Goal: Task Accomplishment & Management: Manage account settings

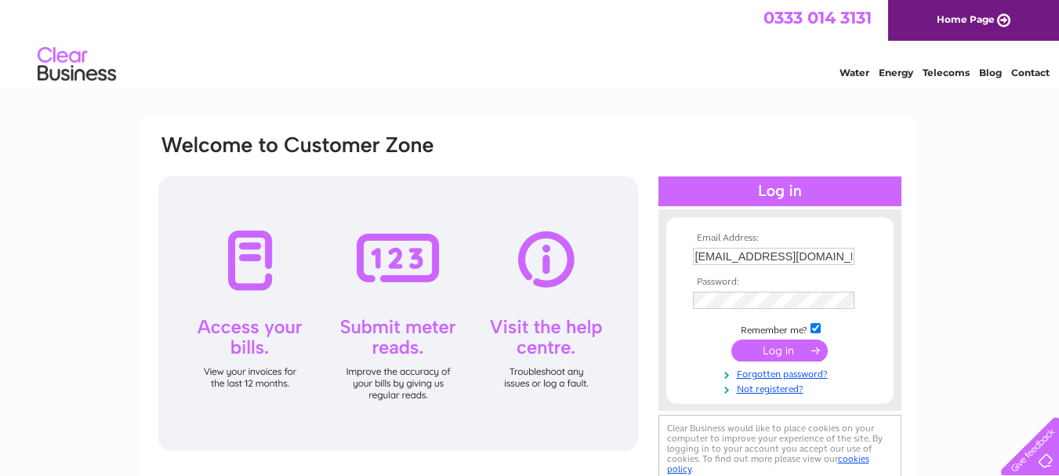
click at [802, 354] on input "submit" at bounding box center [779, 350] width 96 height 22
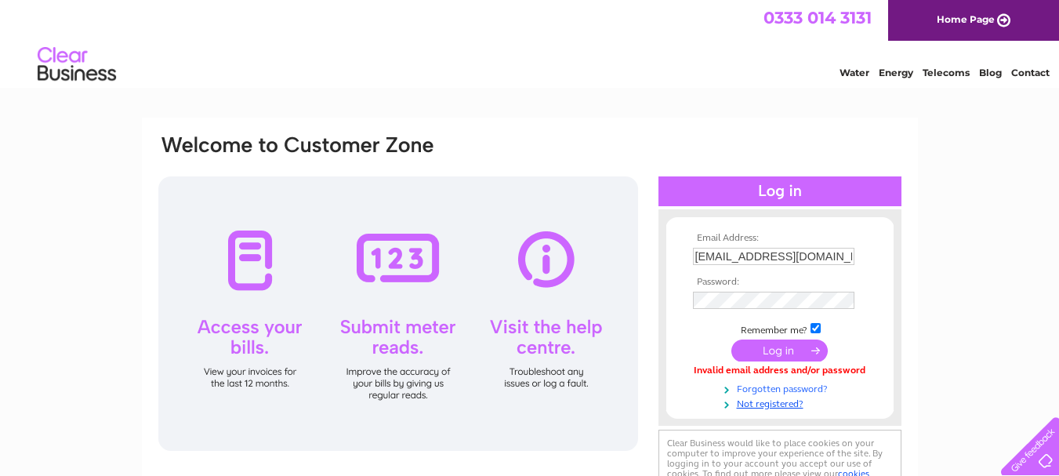
click at [802, 388] on link "Forgotten password?" at bounding box center [782, 387] width 178 height 15
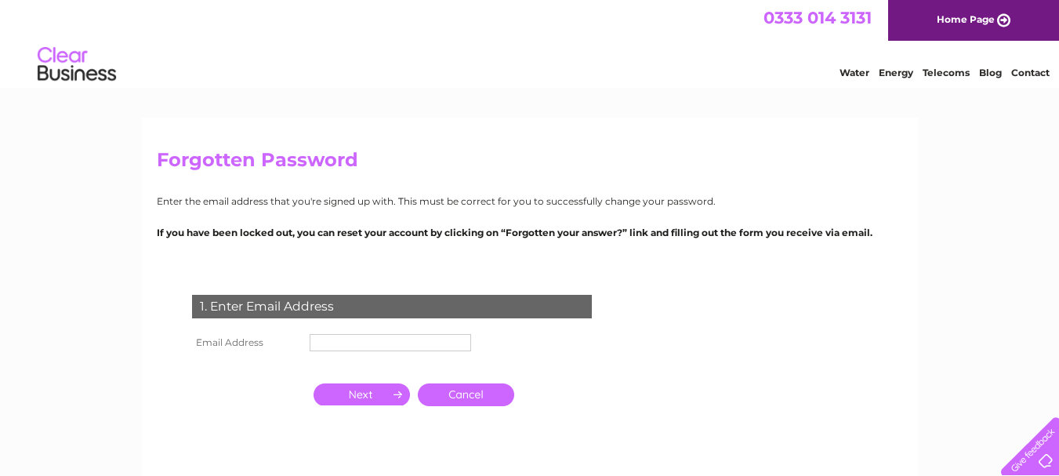
click at [373, 349] on input "text" at bounding box center [390, 342] width 161 height 17
type input "[EMAIL_ADDRESS][DOMAIN_NAME]"
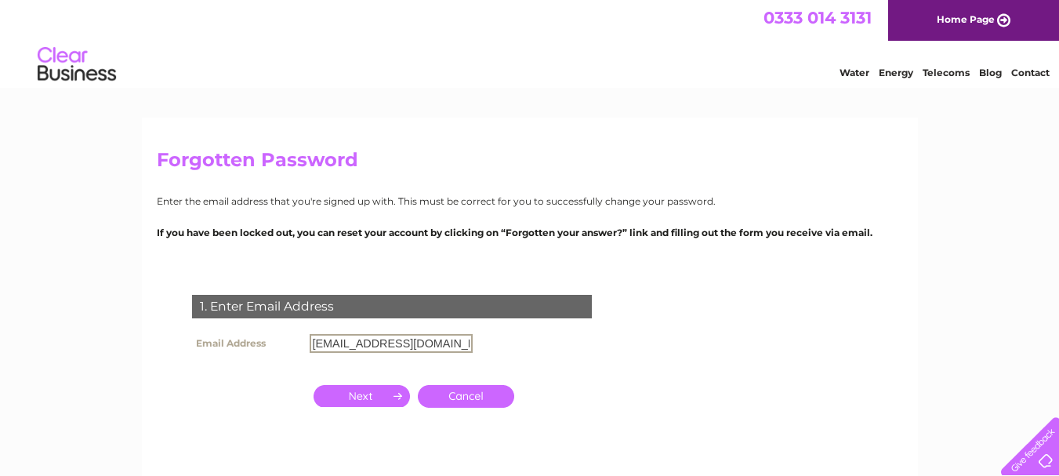
click at [352, 399] on input "button" at bounding box center [361, 396] width 96 height 22
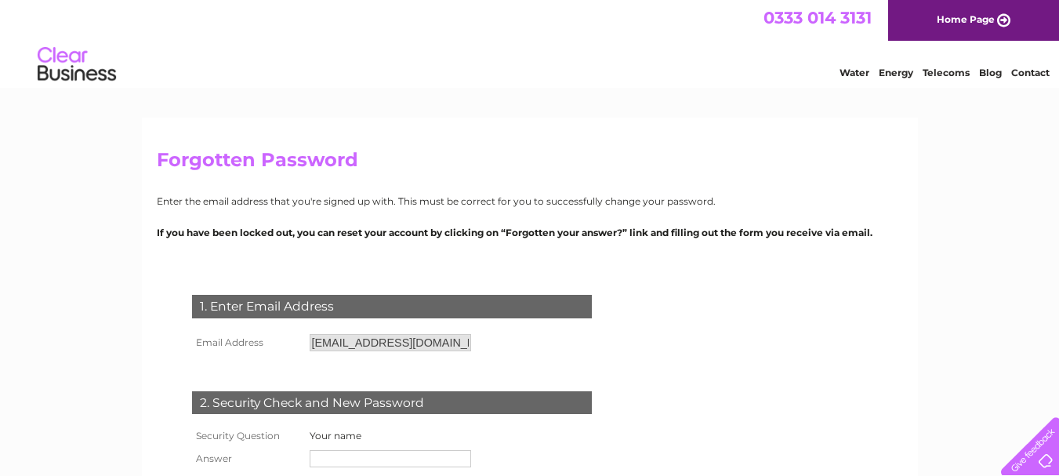
scroll to position [157, 0]
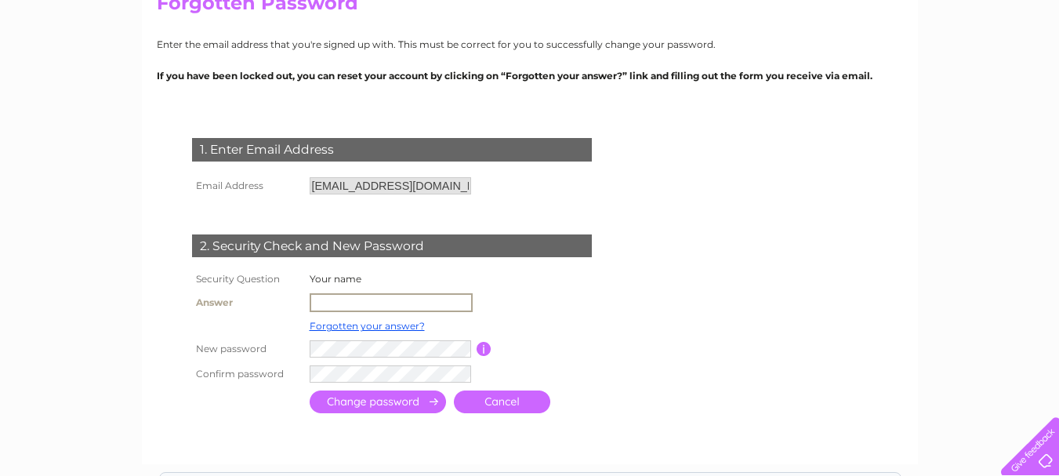
click at [345, 298] on input "text" at bounding box center [391, 302] width 163 height 19
type input "John Henderson"
click at [294, 353] on tr "New password Password must be at least 6 characters long" at bounding box center [410, 348] width 444 height 27
click at [364, 397] on input "submit" at bounding box center [378, 401] width 136 height 23
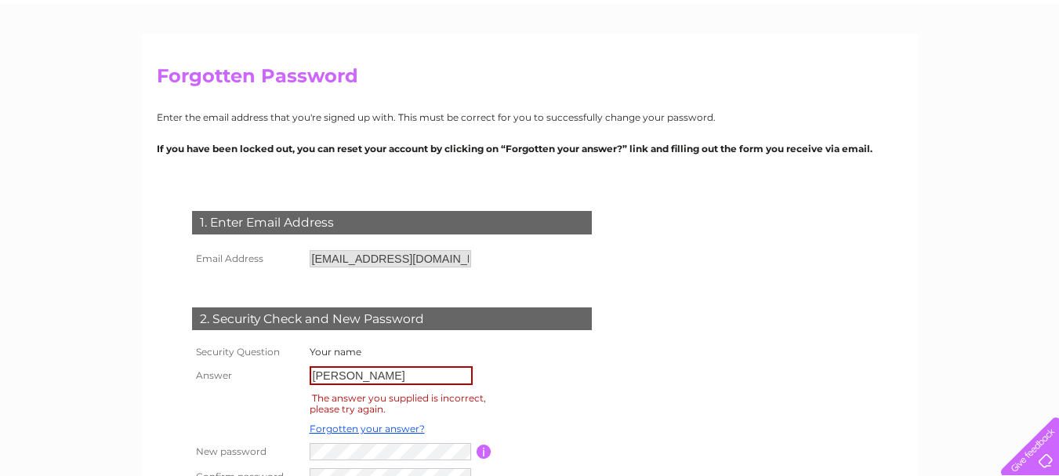
scroll to position [157, 0]
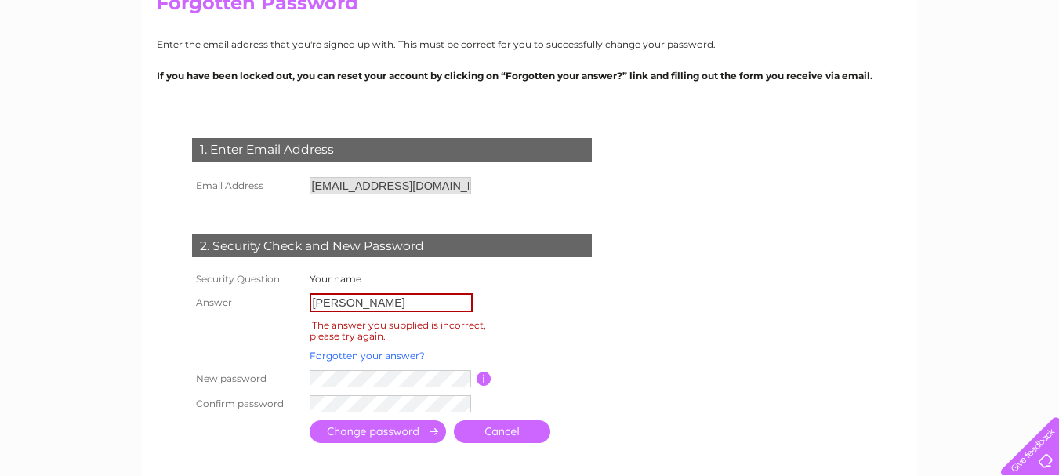
click at [394, 357] on link "Forgotten your answer?" at bounding box center [367, 356] width 115 height 12
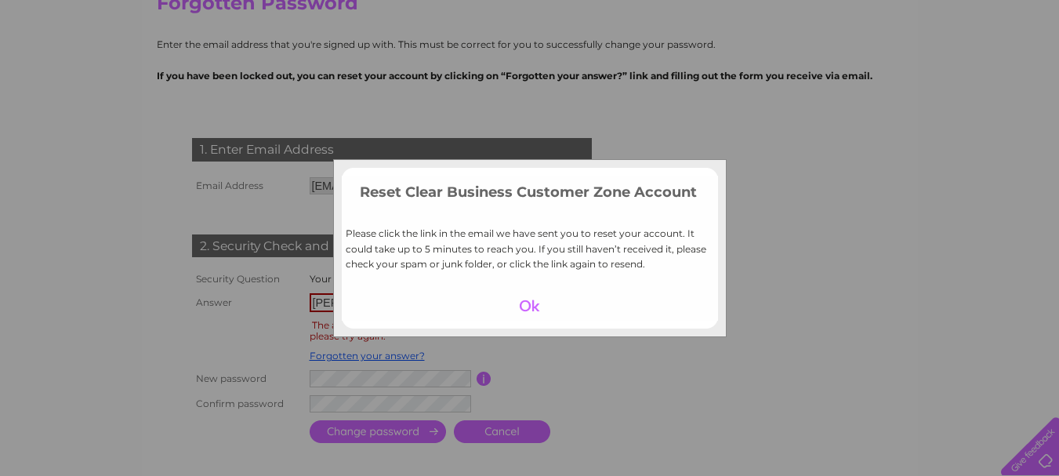
click at [524, 299] on div at bounding box center [529, 306] width 96 height 22
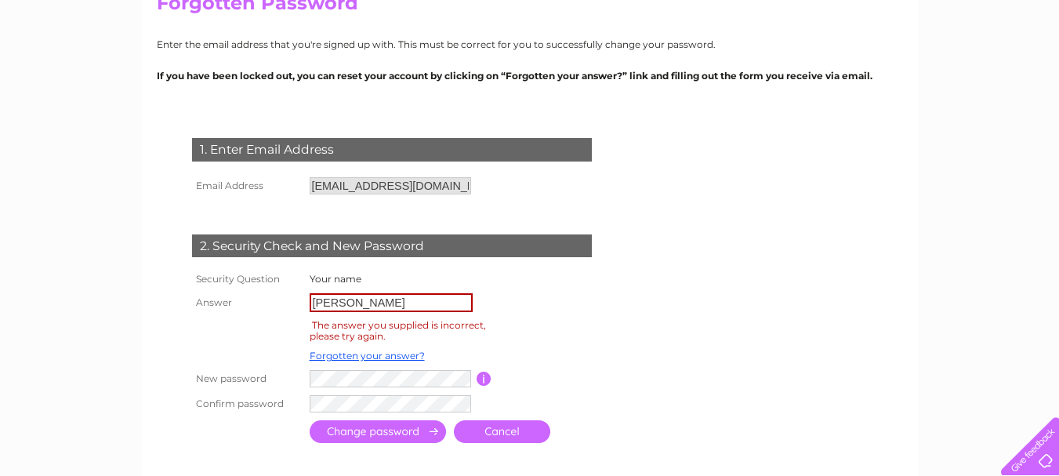
click at [772, 293] on form "1. Enter Email Address Email Address hlh2010@hotmail.co.uk Cancel" at bounding box center [530, 292] width 746 height 371
drag, startPoint x: 337, startPoint y: 303, endPoint x: 310, endPoint y: 303, distance: 27.4
click at [310, 303] on input "John Henderson" at bounding box center [391, 302] width 163 height 19
type input "Amanda Henderson"
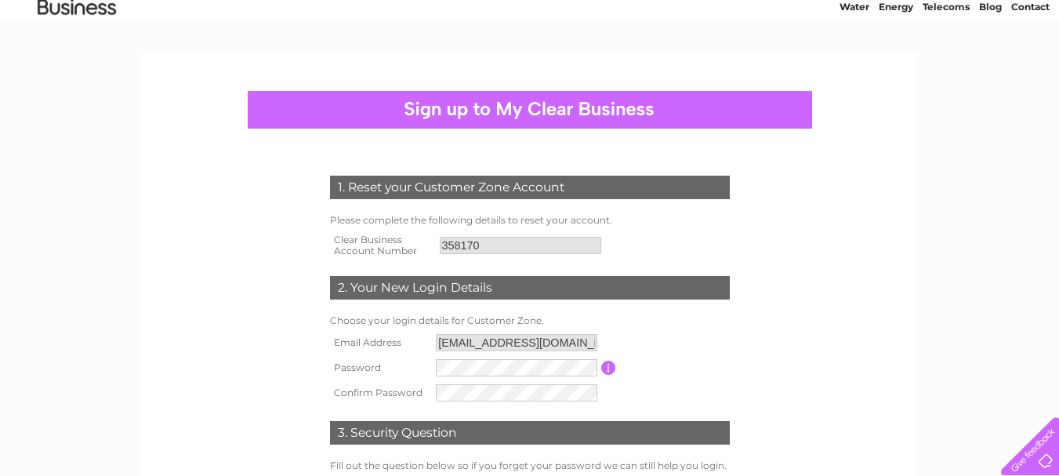
scroll to position [157, 0]
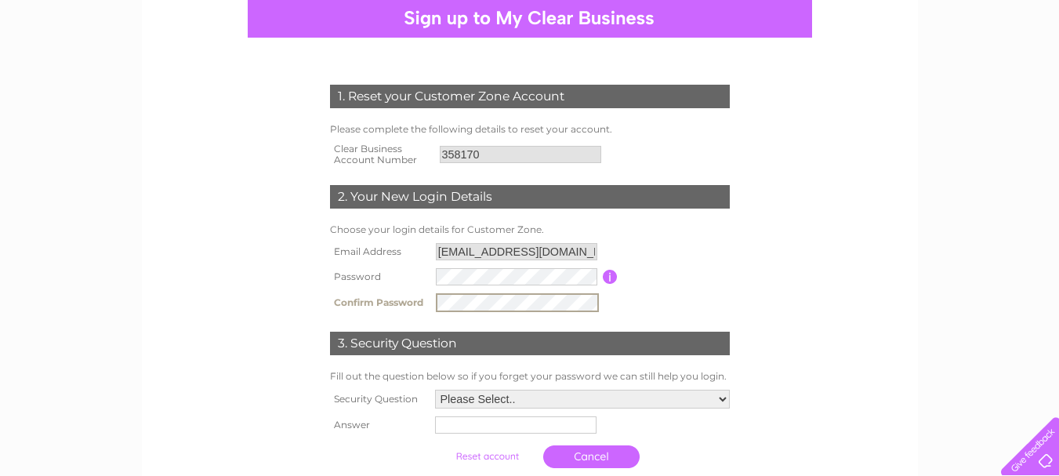
click at [806, 299] on form "1. Reset your Customer Zone Account Please complete the following details to re…" at bounding box center [530, 280] width 746 height 454
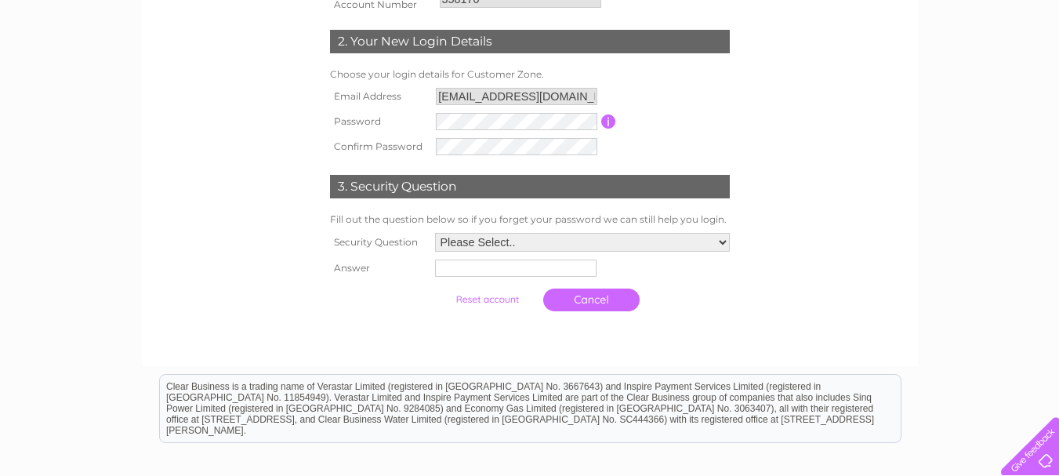
scroll to position [313, 0]
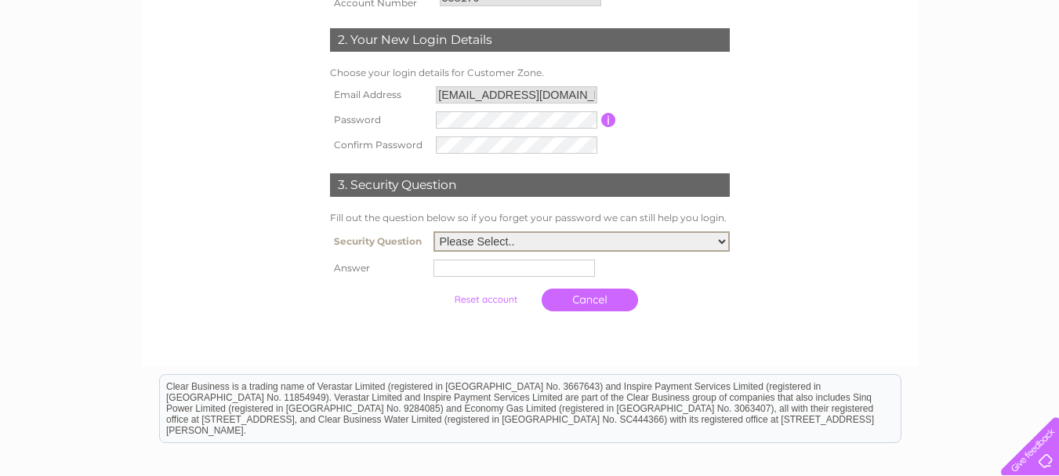
click at [725, 245] on select "Please Select.. In what town or city was your first job? In what town or city d…" at bounding box center [581, 241] width 296 height 20
select select "4"
click at [433, 232] on select "Please Select.. In what town or city was your first job? In what town or city d…" at bounding box center [581, 241] width 296 height 20
click at [484, 270] on input "text" at bounding box center [513, 267] width 161 height 17
type input "Omoa Road"
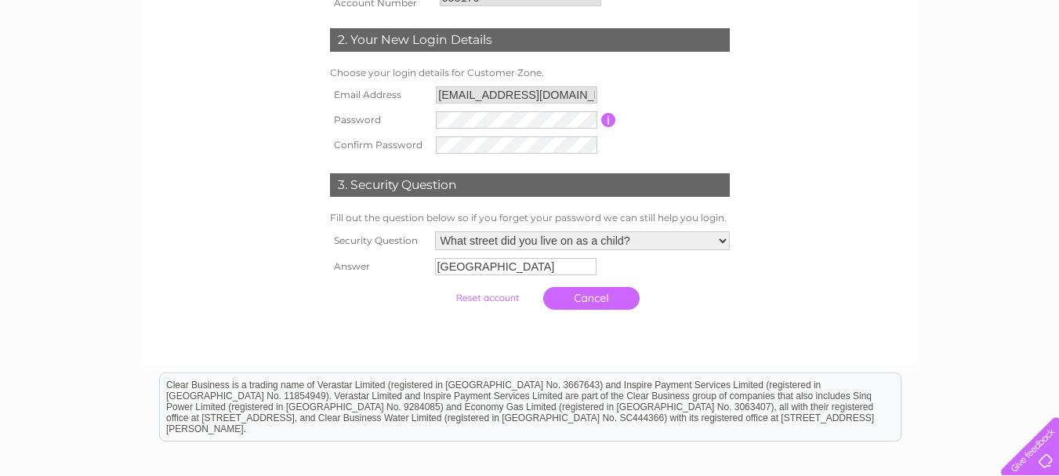
click at [724, 286] on td "Cancel" at bounding box center [582, 298] width 303 height 38
click at [468, 295] on input "submit" at bounding box center [487, 298] width 96 height 22
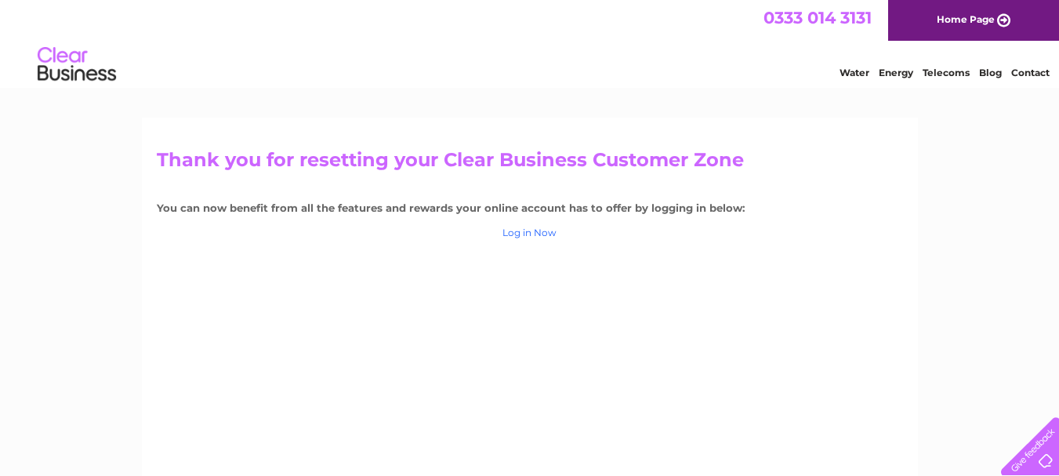
click at [537, 230] on link "Log in Now" at bounding box center [529, 232] width 54 height 12
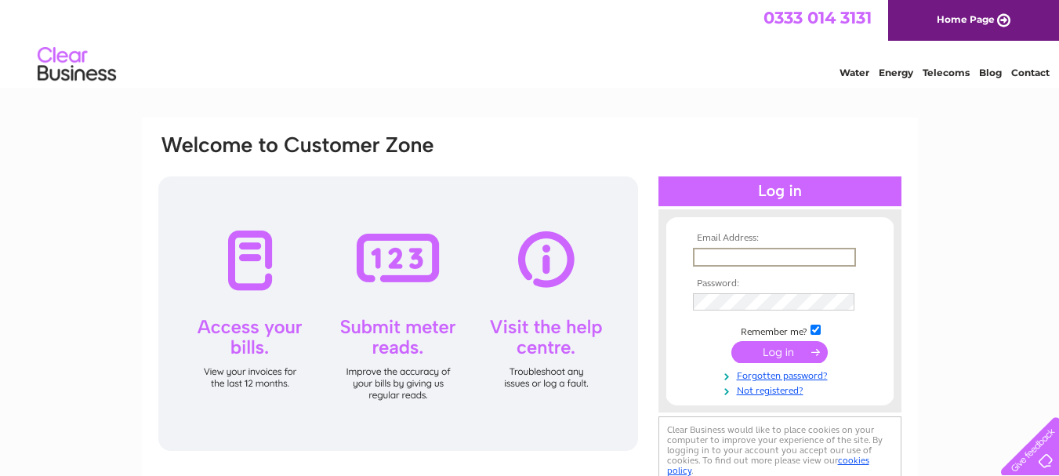
click at [792, 254] on input "text" at bounding box center [774, 257] width 163 height 19
type input "hlh2010@hotmail.co.uk"
click at [806, 348] on input "submit" at bounding box center [779, 352] width 96 height 22
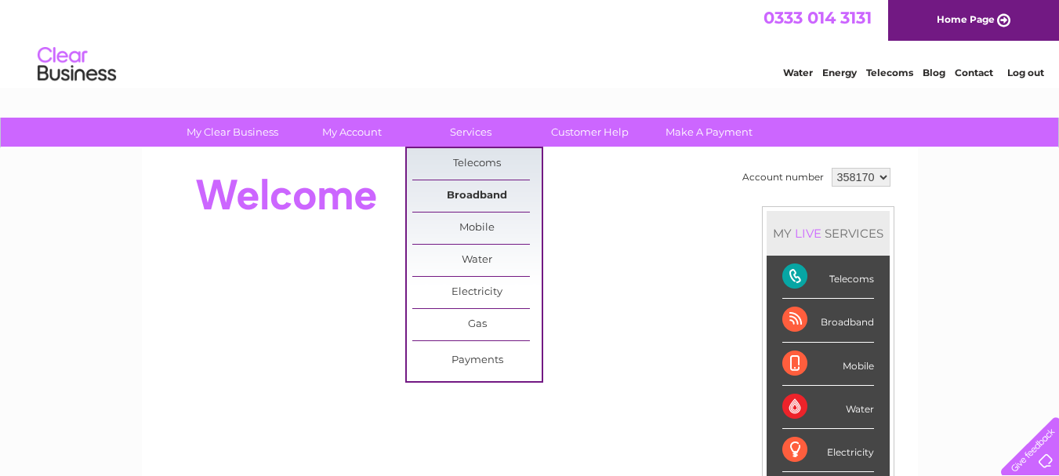
click at [472, 196] on link "Broadband" at bounding box center [476, 195] width 129 height 31
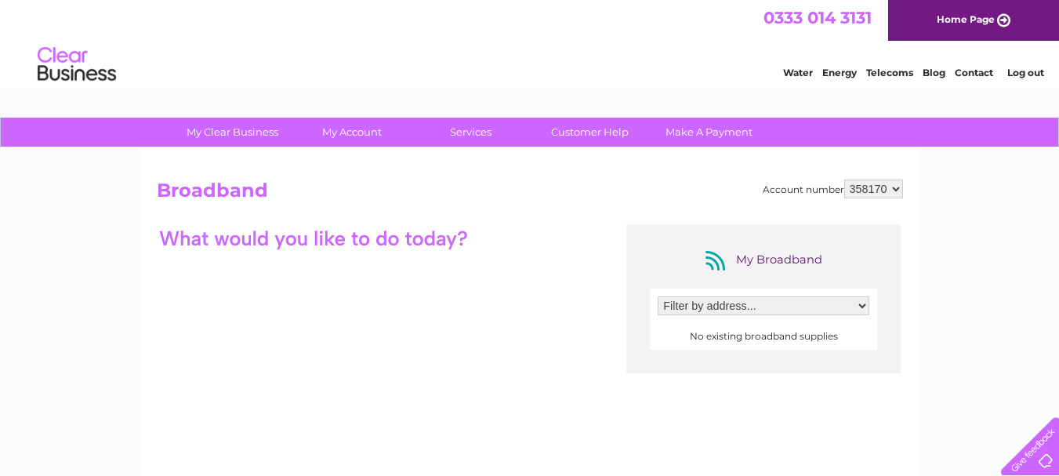
click at [863, 307] on select "Filter by address..." at bounding box center [764, 305] width 212 height 19
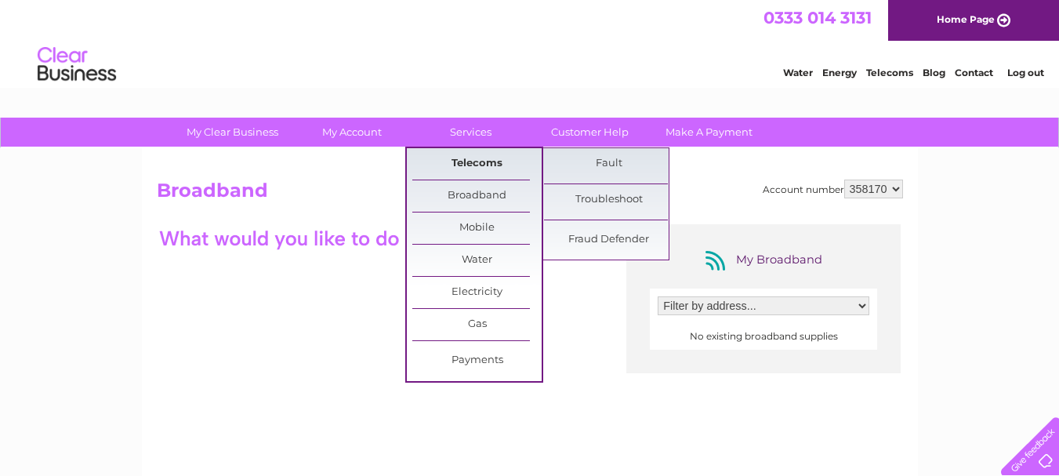
click at [477, 162] on link "Telecoms" at bounding box center [476, 163] width 129 height 31
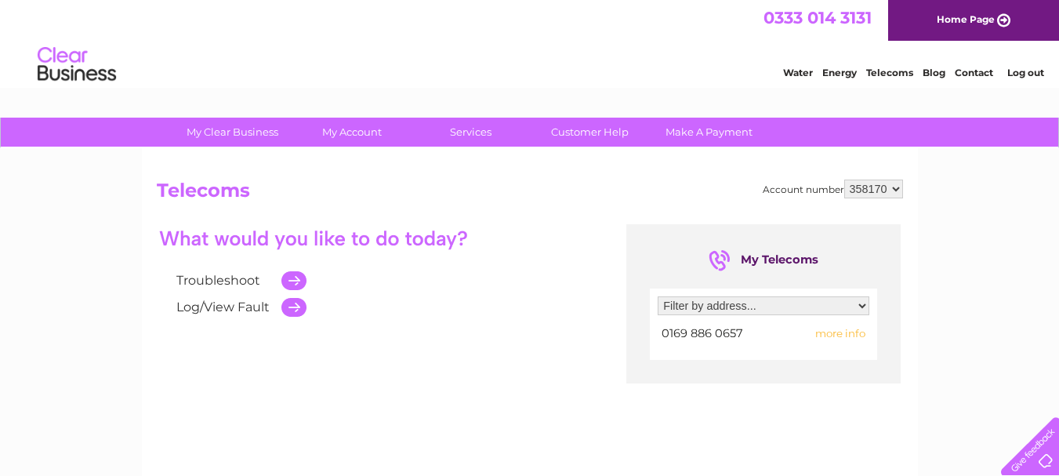
click at [861, 304] on select "Filter by address... Bellside Works, Bellside Road, Cleland, Motherwell, Lanark…" at bounding box center [764, 305] width 212 height 19
select select "1253171"
click at [658, 296] on select "Filter by address... Bellside Works, Bellside Road, Cleland, Motherwell, Lanark…" at bounding box center [764, 305] width 212 height 19
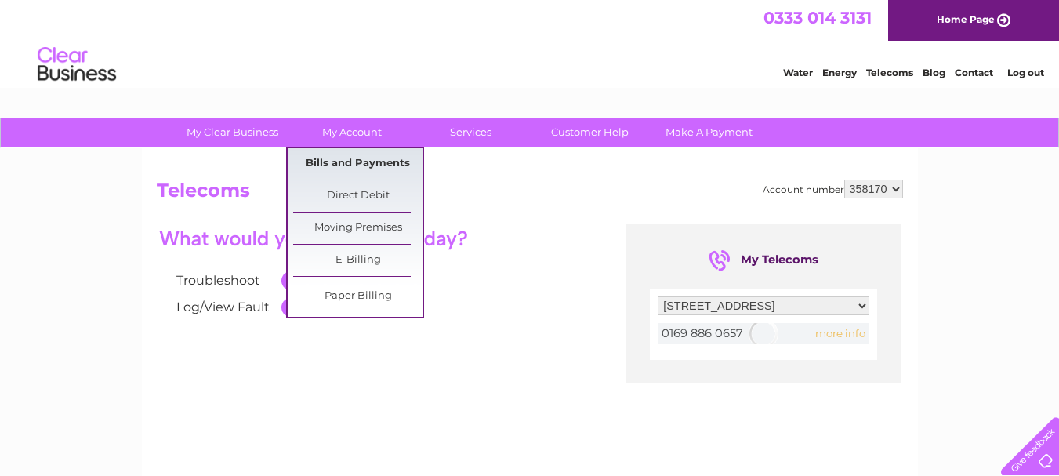
click at [346, 161] on link "Bills and Payments" at bounding box center [357, 163] width 129 height 31
click at [357, 162] on link "Bills and Payments" at bounding box center [357, 163] width 129 height 31
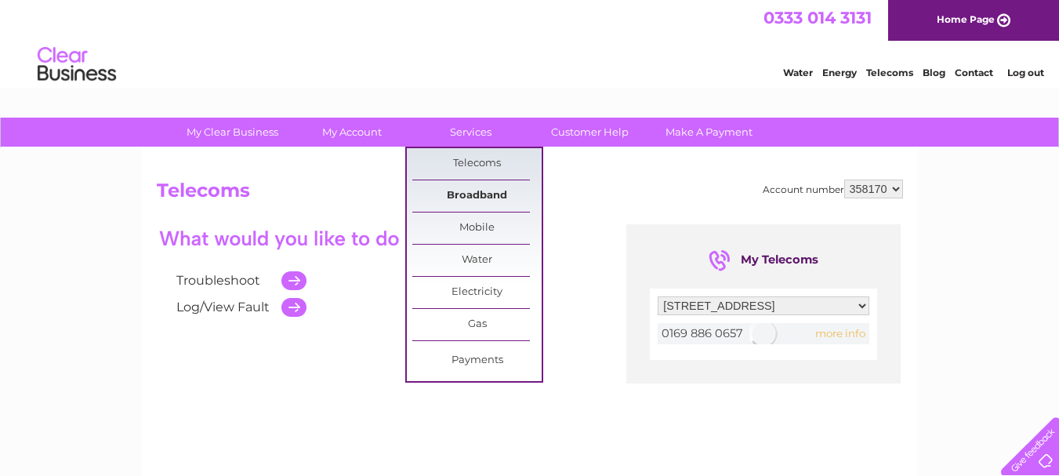
click at [483, 192] on link "Broadband" at bounding box center [476, 195] width 129 height 31
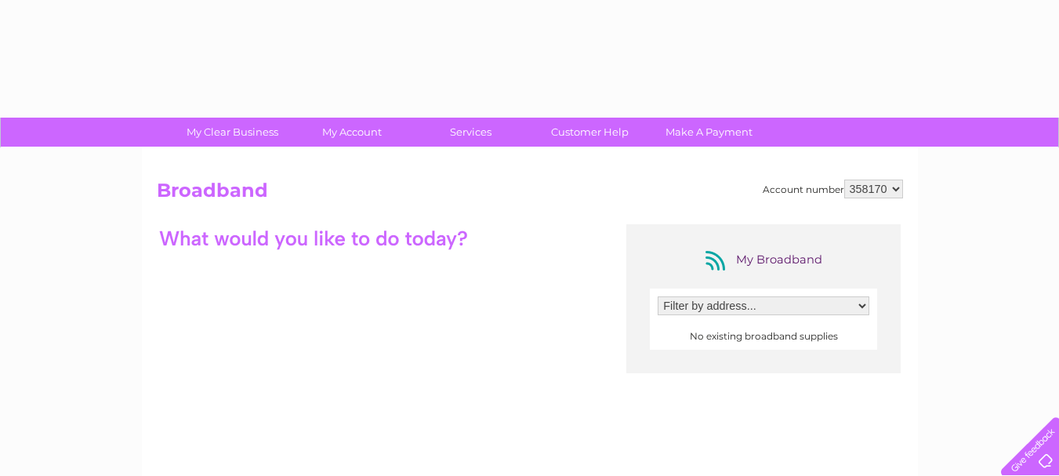
click at [861, 308] on select "Filter by address..." at bounding box center [764, 305] width 212 height 19
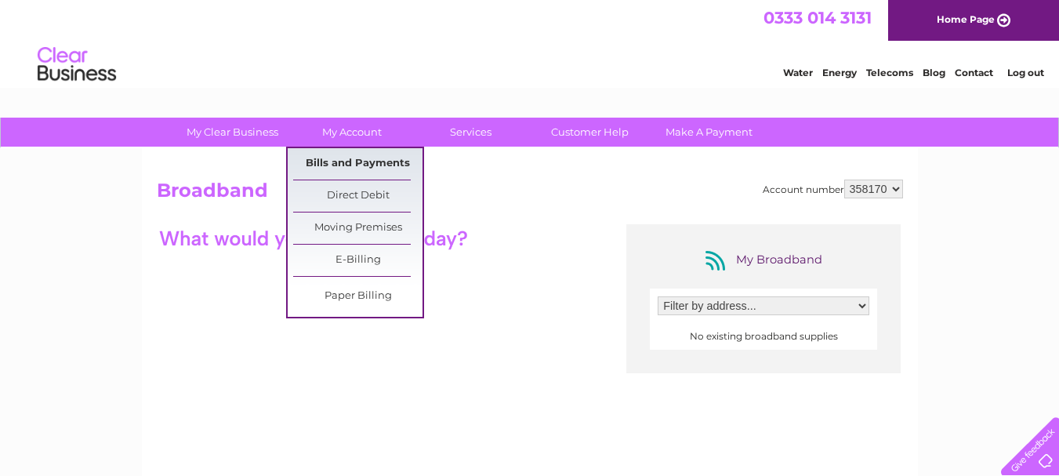
click at [357, 161] on link "Bills and Payments" at bounding box center [357, 163] width 129 height 31
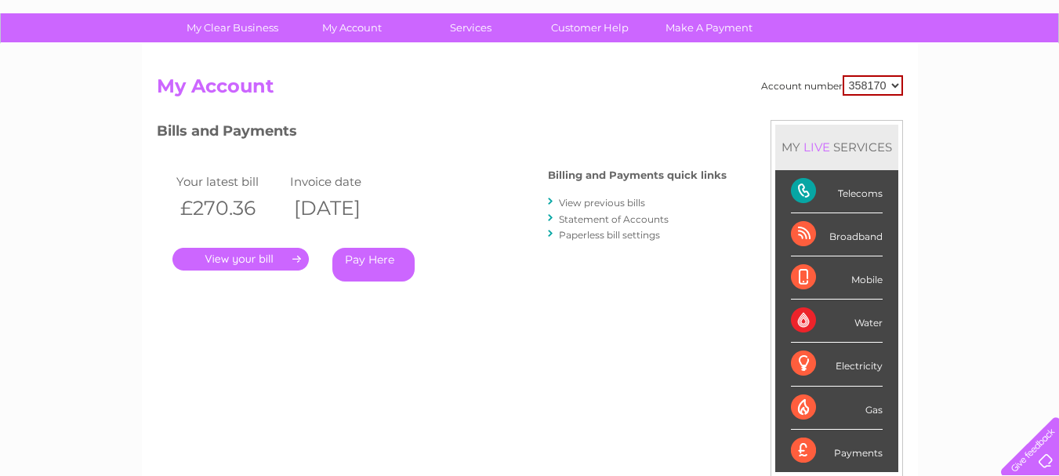
scroll to position [78, 0]
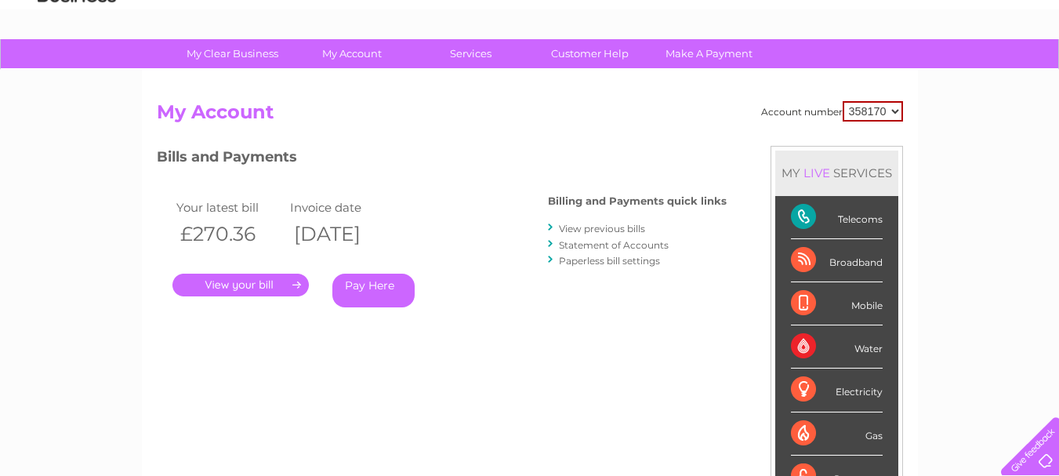
click at [246, 286] on link "." at bounding box center [240, 285] width 136 height 23
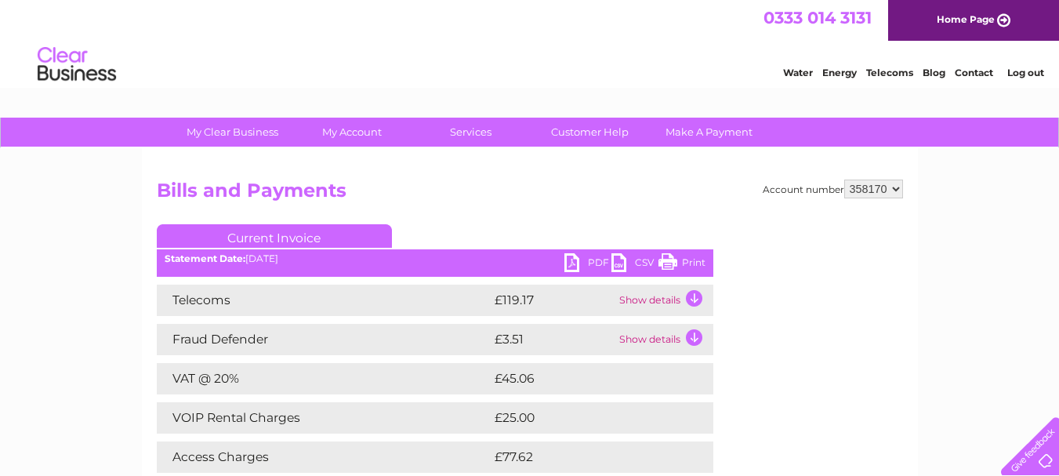
scroll to position [78, 0]
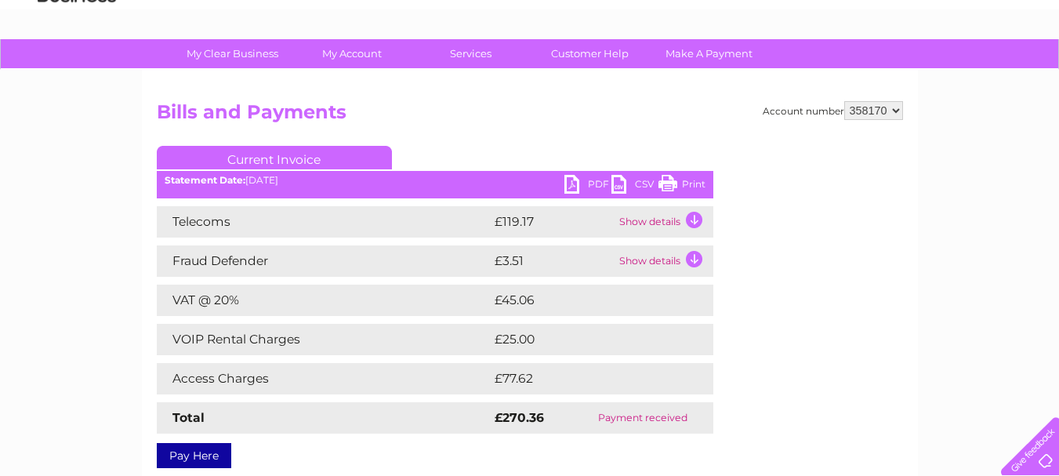
click at [695, 218] on td "Show details" at bounding box center [664, 221] width 98 height 31
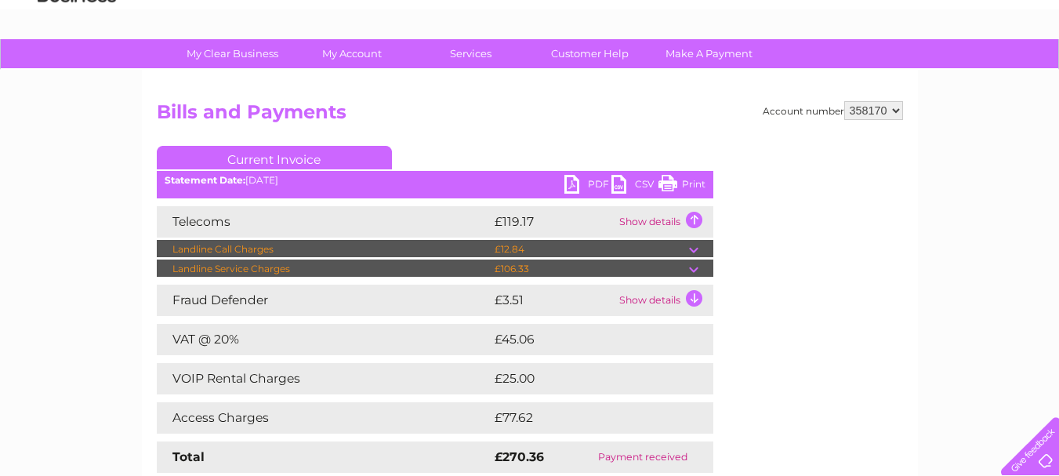
click at [697, 268] on td at bounding box center [701, 268] width 24 height 19
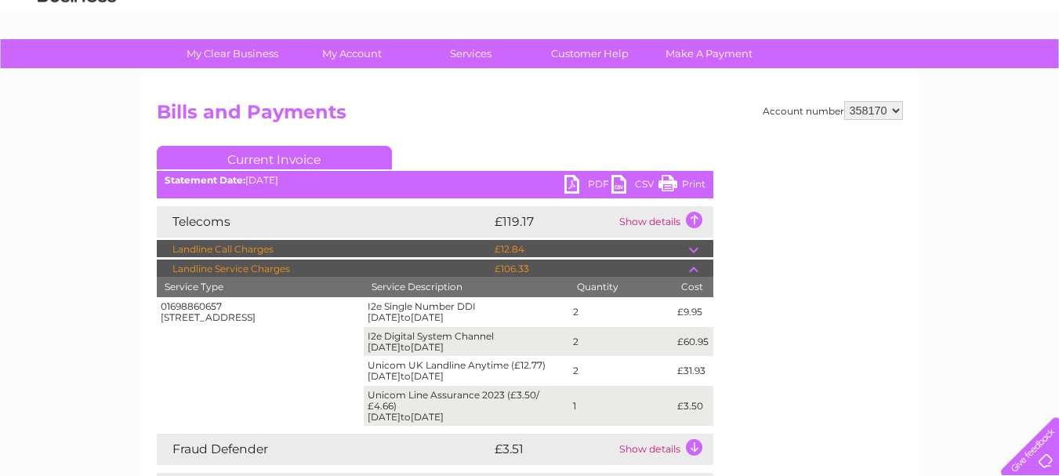
click at [697, 269] on td at bounding box center [701, 268] width 24 height 19
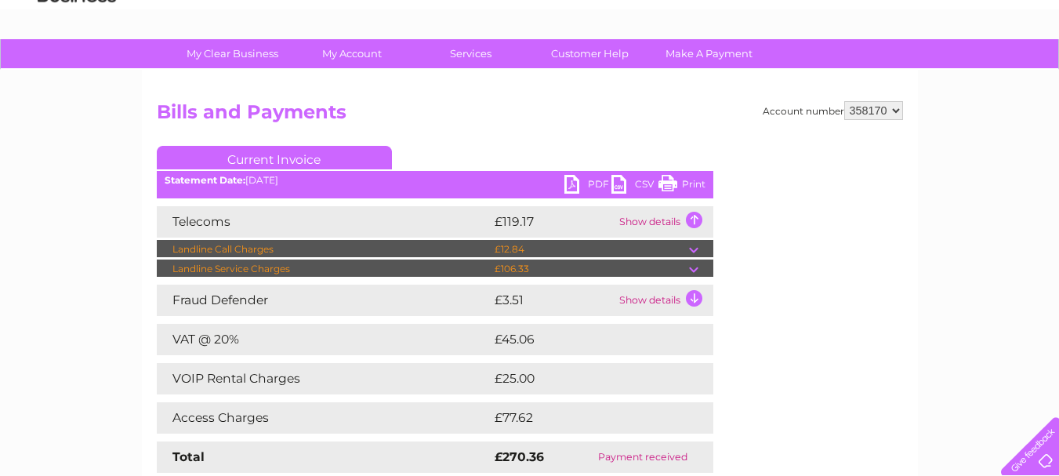
click at [697, 301] on td "Show details" at bounding box center [664, 299] width 98 height 31
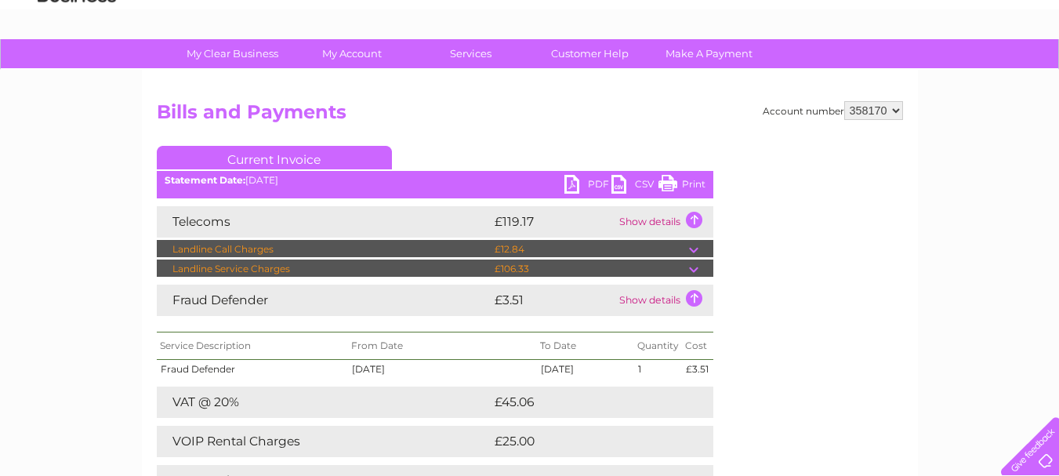
click at [697, 301] on td "Show details" at bounding box center [664, 299] width 98 height 31
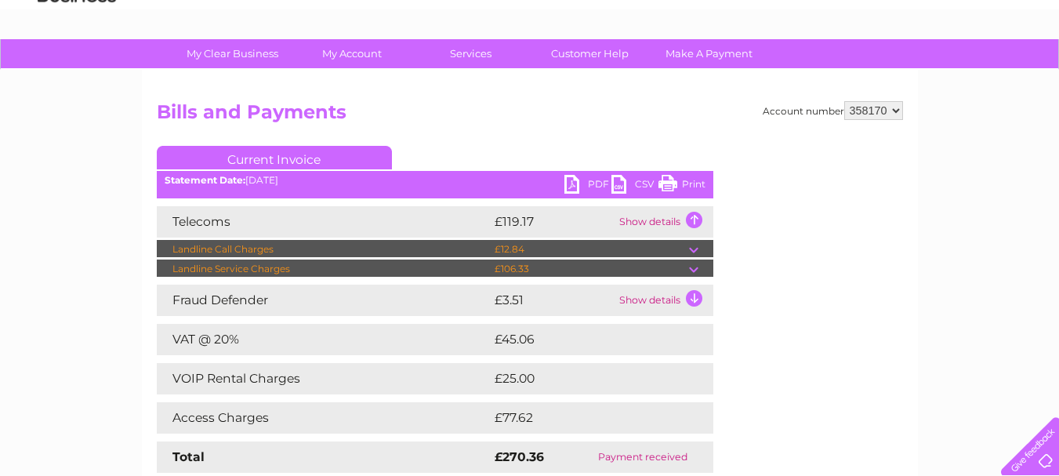
click at [589, 183] on link "PDF" at bounding box center [587, 186] width 47 height 23
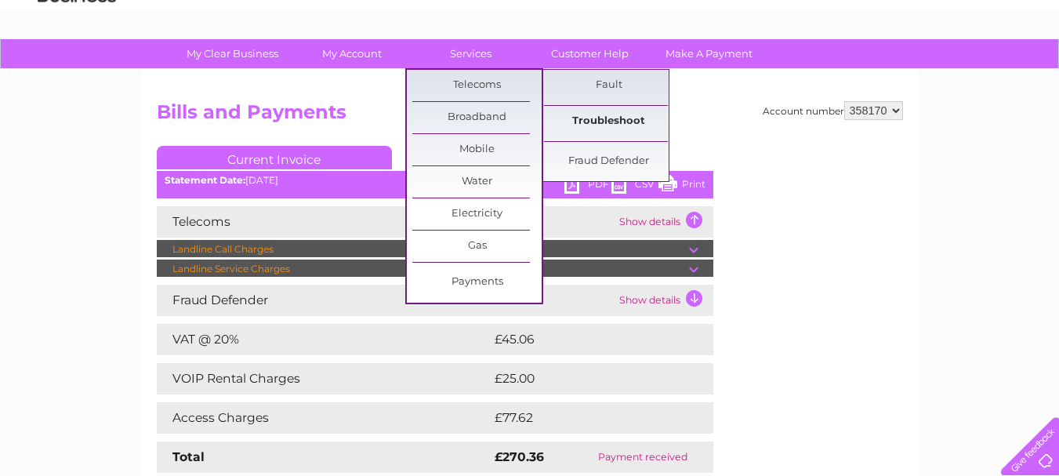
click at [620, 124] on link "Troubleshoot" at bounding box center [608, 121] width 129 height 31
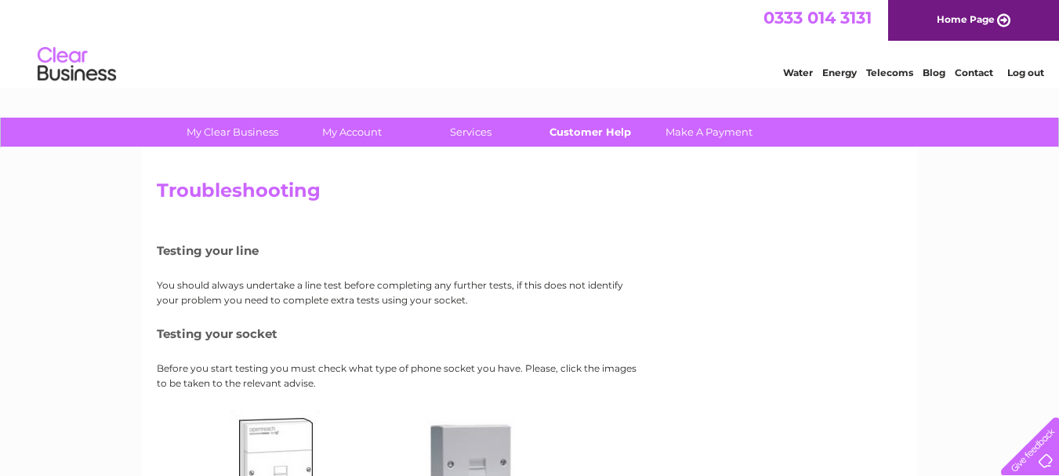
click at [600, 136] on link "Customer Help" at bounding box center [589, 132] width 129 height 29
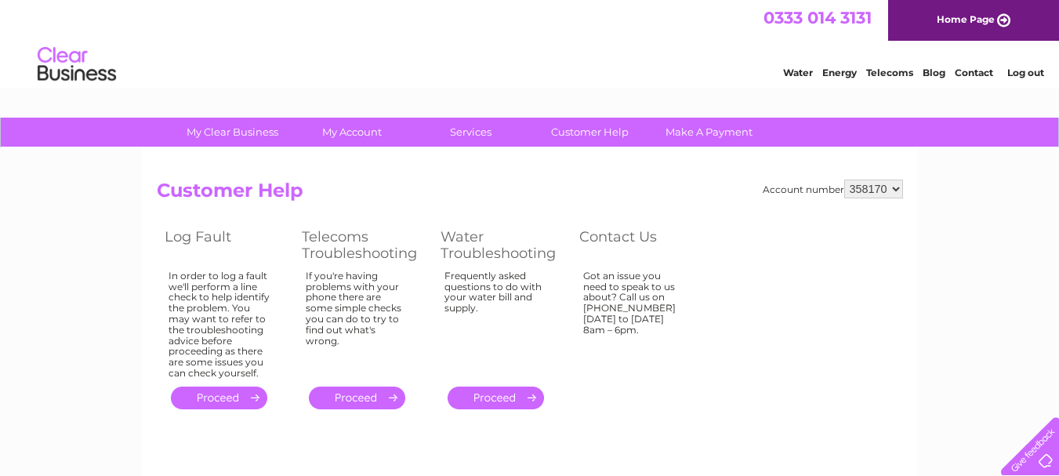
click at [874, 73] on link "Telecoms" at bounding box center [889, 73] width 47 height 12
